Goal: Task Accomplishment & Management: Use online tool/utility

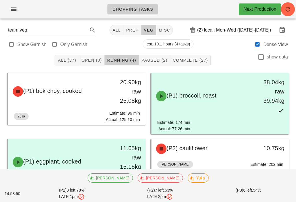
scroll to position [3, 0]
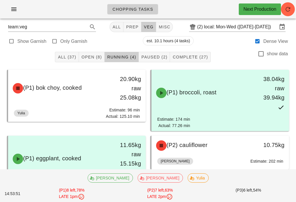
click at [95, 55] on span "Open (8)" at bounding box center [91, 57] width 21 height 5
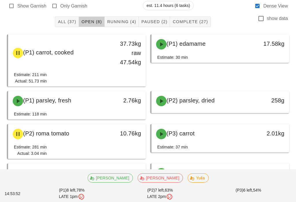
scroll to position [72, 0]
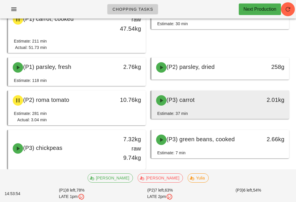
click at [245, 98] on div "(P3) carrot" at bounding box center [204, 100] width 102 height 17
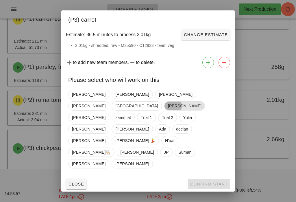
click at [187, 110] on span "[PERSON_NAME]" at bounding box center [185, 106] width 34 height 9
click at [217, 182] on span "Confirm Start" at bounding box center [209, 184] width 38 height 5
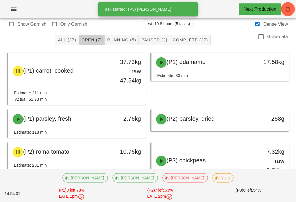
scroll to position [20, 0]
click at [112, 33] on div "All (37) Open (7) Running (5) Paused (2) Complete (27) show data" at bounding box center [147, 40] width 289 height 19
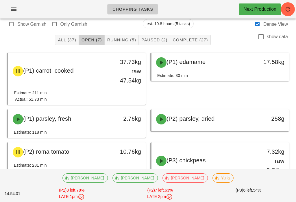
click at [121, 42] on span "Running (5)" at bounding box center [121, 40] width 29 height 5
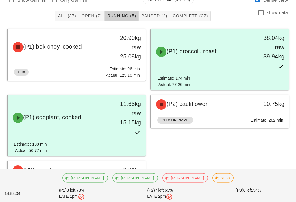
scroll to position [64, 0]
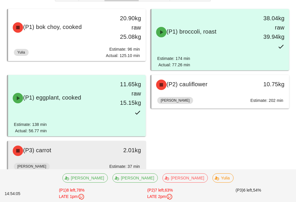
click at [124, 163] on div "[PERSON_NAME]: 37 min" at bounding box center [77, 167] width 126 height 14
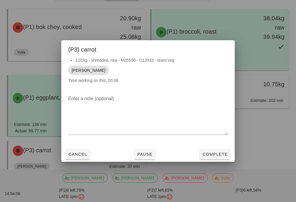
click at [234, 73] on div "2.01kg - shredded, raw - M35590 - C12933 - team:veg [PERSON_NAME] Time working …" at bounding box center [148, 73] width 174 height 32
click at [216, 156] on span "Complete" at bounding box center [214, 154] width 25 height 5
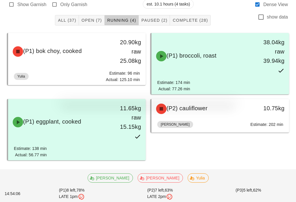
scroll to position [31, 0]
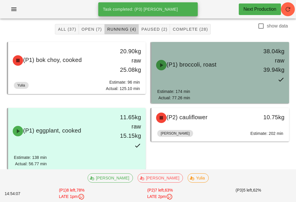
click at [258, 88] on div "(P1) broccoli, roast 38.04kg raw 39.94kg" at bounding box center [221, 65] width 138 height 46
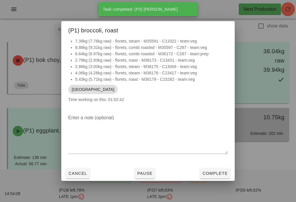
click at [247, 119] on div at bounding box center [148, 101] width 296 height 202
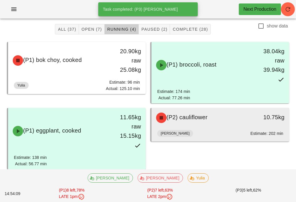
click at [220, 127] on div "(P2) cauliflower 10.75kg" at bounding box center [221, 118] width 138 height 20
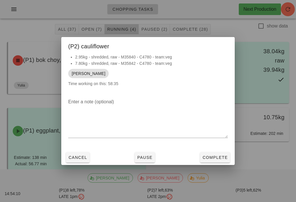
click at [232, 125] on div "Enter a note (optional)" at bounding box center [148, 122] width 174 height 56
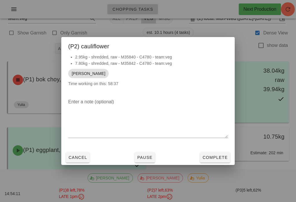
scroll to position [9, 0]
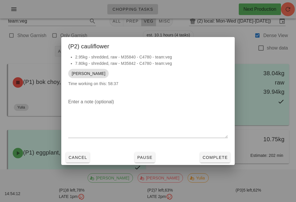
click at [215, 155] on span "Complete" at bounding box center [214, 157] width 25 height 5
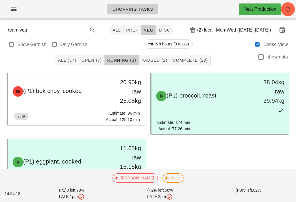
click at [94, 60] on span "Open (7)" at bounding box center [91, 60] width 21 height 5
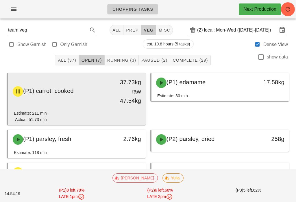
click at [128, 106] on div "37.73kg raw 47.54kg" at bounding box center [128, 91] width 34 height 35
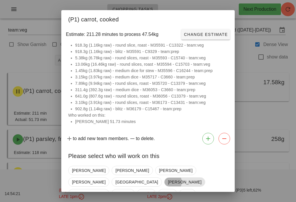
click at [186, 178] on span "[PERSON_NAME]" at bounding box center [185, 182] width 34 height 9
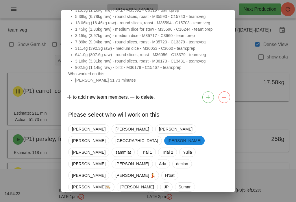
scroll to position [41, 0]
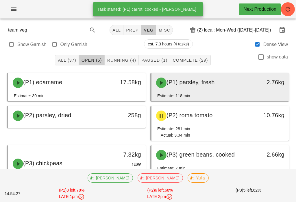
click at [201, 83] on span "(P1) parsley, fresh" at bounding box center [191, 82] width 48 height 6
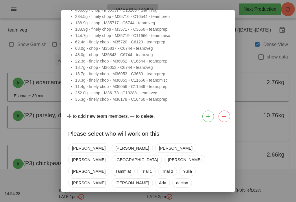
scroll to position [67, 0]
click at [184, 156] on span "[PERSON_NAME]" at bounding box center [185, 160] width 34 height 9
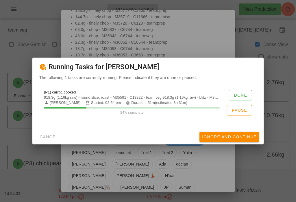
click at [246, 91] on button "Done" at bounding box center [240, 95] width 23 height 10
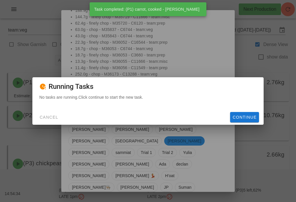
click at [247, 113] on button "Continue" at bounding box center [244, 117] width 29 height 10
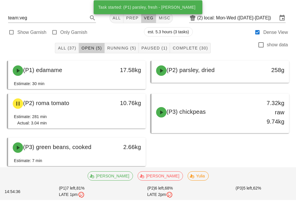
scroll to position [9, 0]
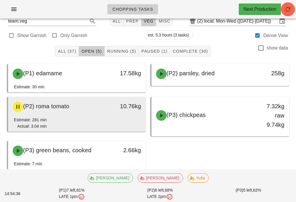
click at [121, 121] on div "Estimate: 281 min Actual: 3.04 min" at bounding box center [77, 124] width 126 height 15
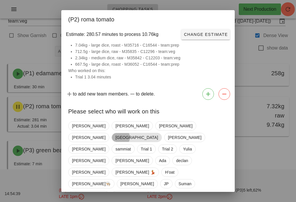
click at [158, 133] on span "[GEOGRAPHIC_DATA]" at bounding box center [136, 137] width 43 height 9
